Goal: Navigation & Orientation: Find specific page/section

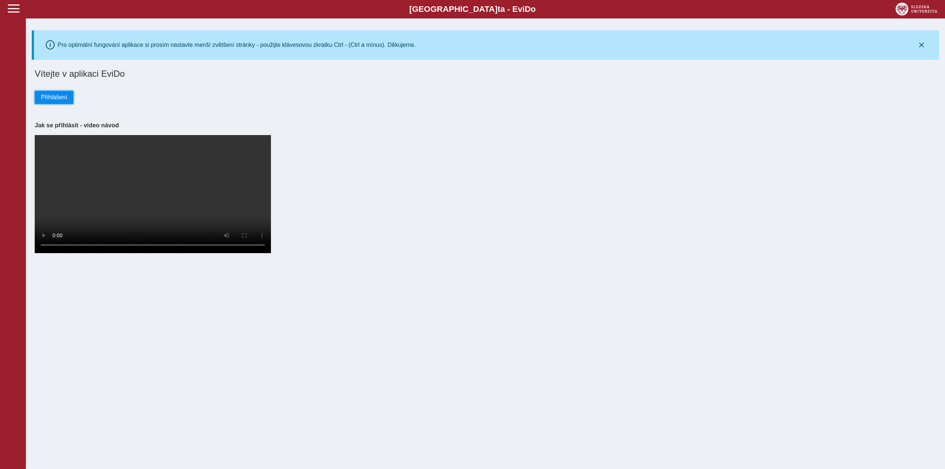
click at [54, 92] on button "Přihlášení" at bounding box center [54, 97] width 39 height 13
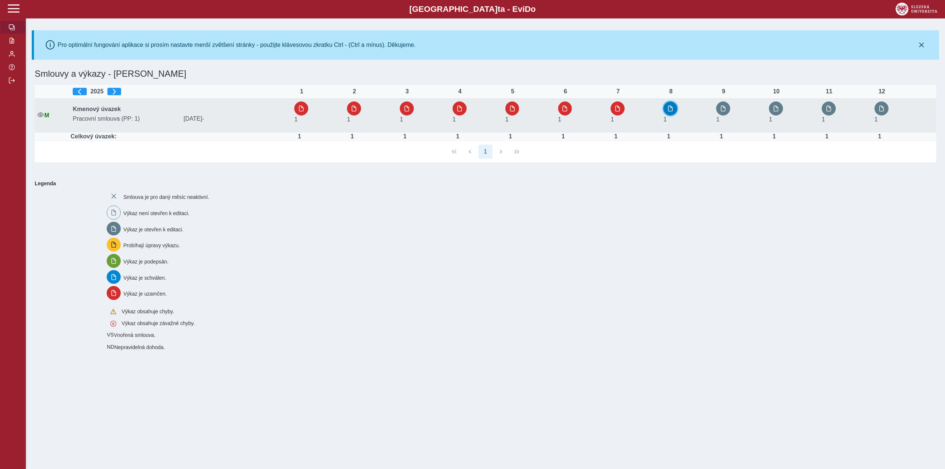
click at [667, 106] on button "button" at bounding box center [670, 109] width 14 height 14
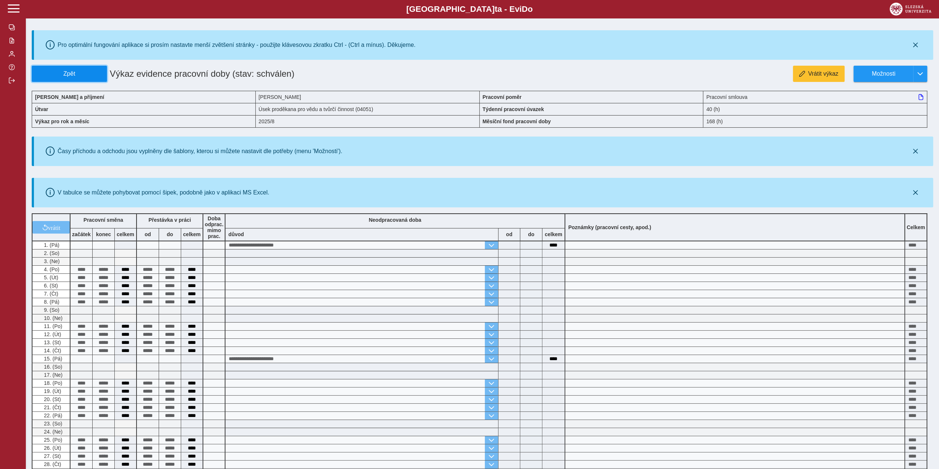
click at [49, 73] on span "Zpět" at bounding box center [69, 74] width 69 height 7
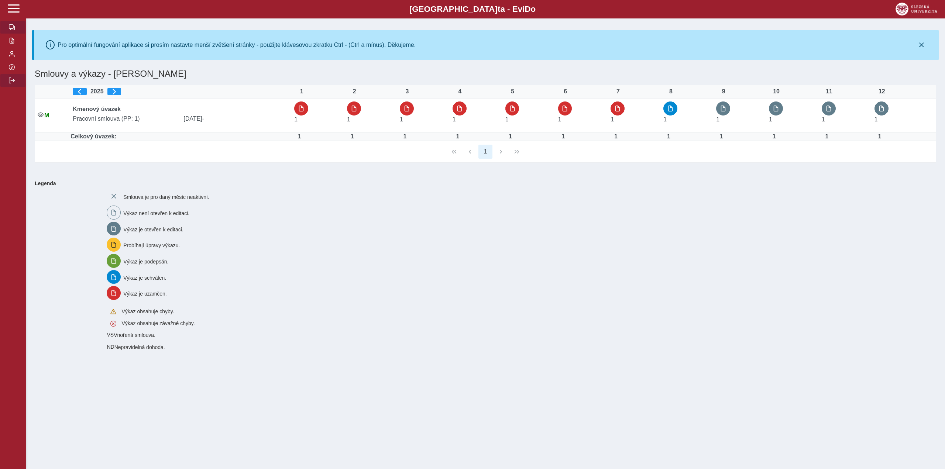
click at [7, 80] on button "button" at bounding box center [13, 80] width 26 height 13
